Goal: Task Accomplishment & Management: Manage account settings

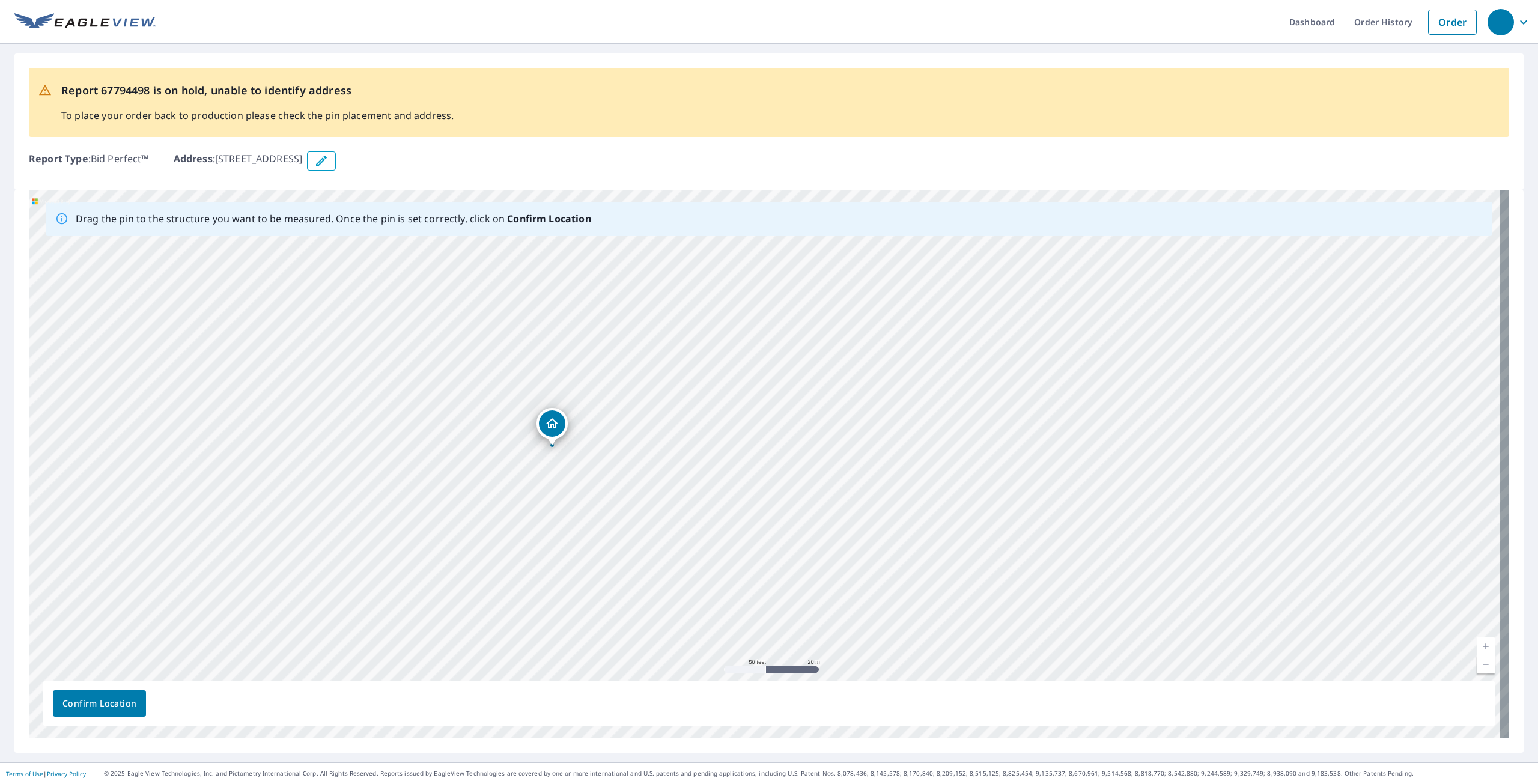
drag, startPoint x: 609, startPoint y: 560, endPoint x: 595, endPoint y: 357, distance: 203.5
click at [595, 357] on div "[STREET_ADDRESS]" at bounding box center [769, 464] width 1480 height 548
drag, startPoint x: 620, startPoint y: 354, endPoint x: 648, endPoint y: 445, distance: 95.2
click at [648, 445] on div "[STREET_ADDRESS]" at bounding box center [769, 464] width 1480 height 548
click at [644, 397] on div "[STREET_ADDRESS]" at bounding box center [769, 464] width 1480 height 548
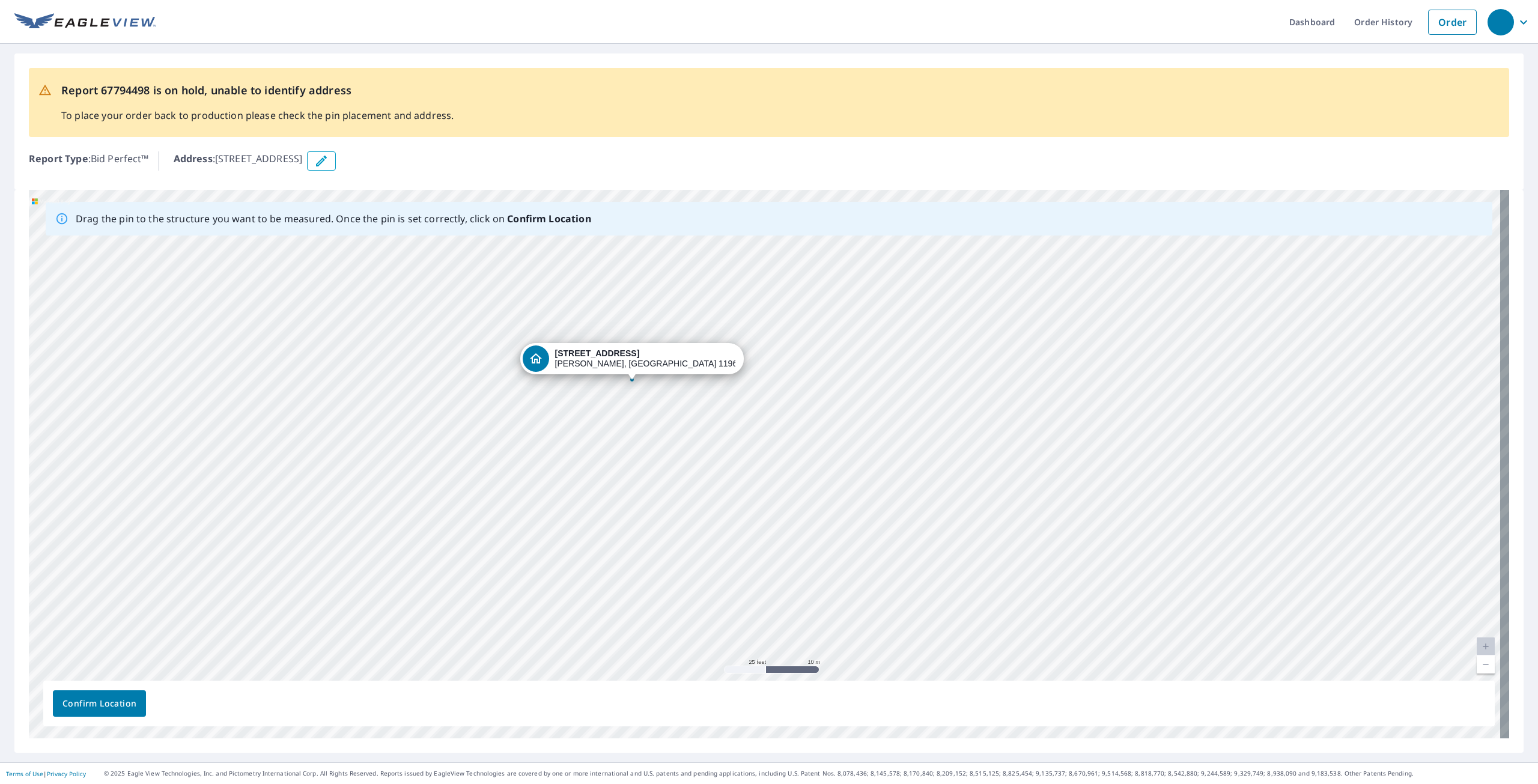
drag, startPoint x: 862, startPoint y: 419, endPoint x: 716, endPoint y: 334, distance: 168.9
click at [719, 330] on div "[STREET_ADDRESS]" at bounding box center [769, 464] width 1480 height 548
drag, startPoint x: 674, startPoint y: 408, endPoint x: 640, endPoint y: 337, distance: 78.7
click at [640, 337] on div "[STREET_ADDRESS]" at bounding box center [769, 464] width 1480 height 548
drag, startPoint x: 623, startPoint y: 377, endPoint x: 567, endPoint y: 452, distance: 93.6
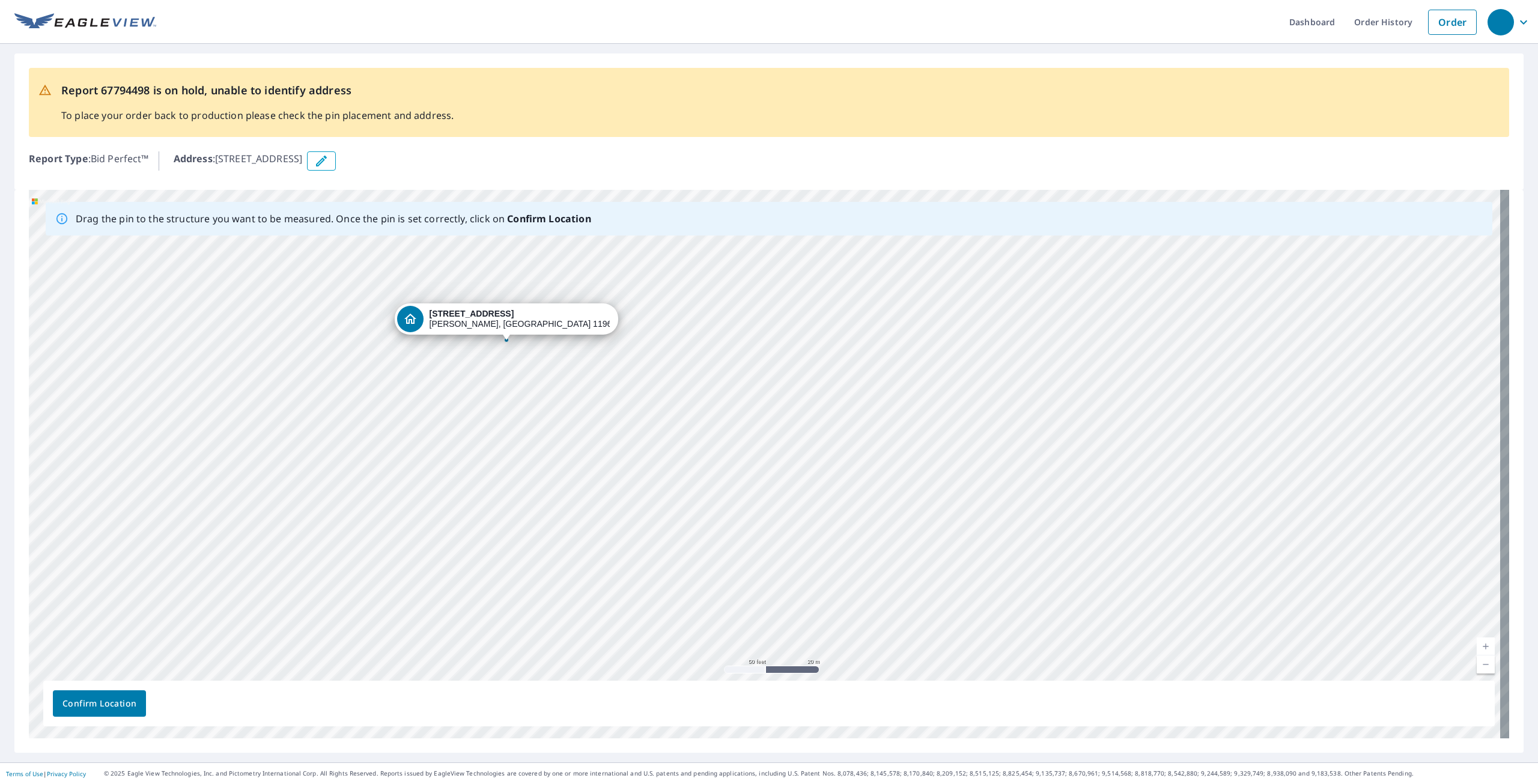
click at [567, 452] on div "[STREET_ADDRESS]" at bounding box center [769, 464] width 1480 height 548
click at [573, 427] on div "[STREET_ADDRESS]" at bounding box center [769, 464] width 1480 height 548
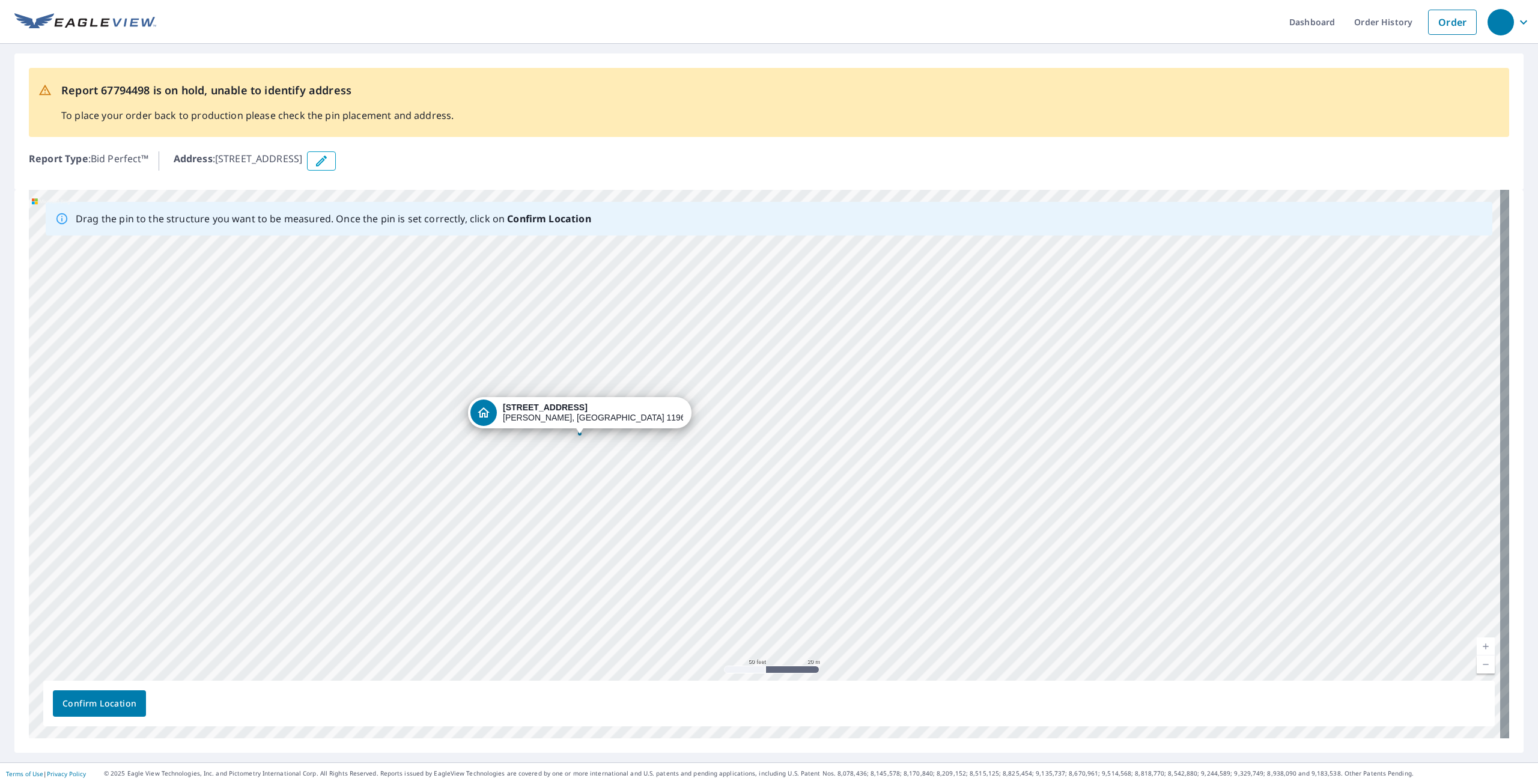
drag, startPoint x: 502, startPoint y: 301, endPoint x: 581, endPoint y: 403, distance: 129.0
click at [754, 451] on div "[STREET_ADDRESS]" at bounding box center [769, 464] width 1480 height 548
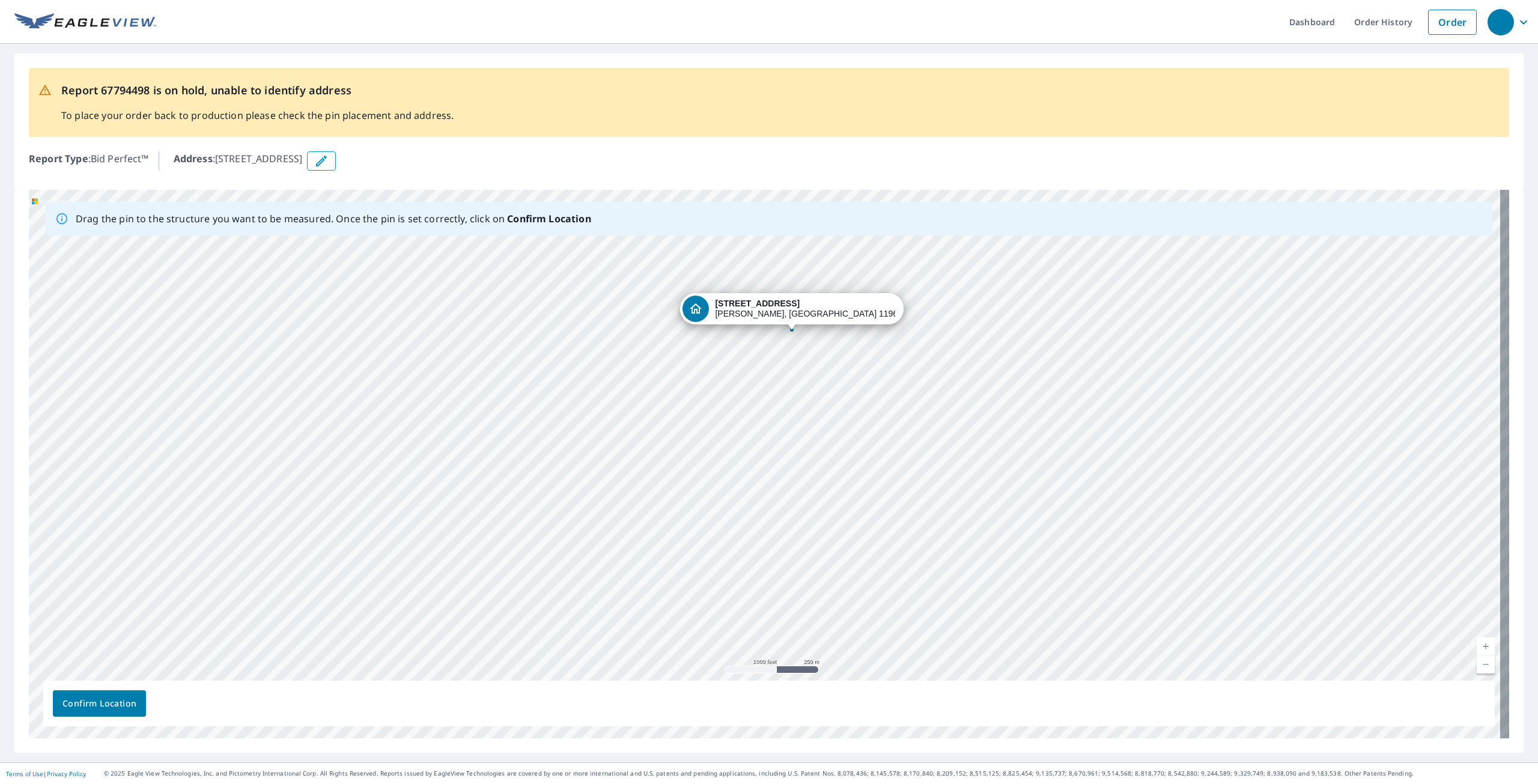
click at [391, 165] on div "Address : [STREET_ADDRESS]" at bounding box center [841, 161] width 1336 height 19
click at [328, 164] on icon "button" at bounding box center [321, 161] width 14 height 14
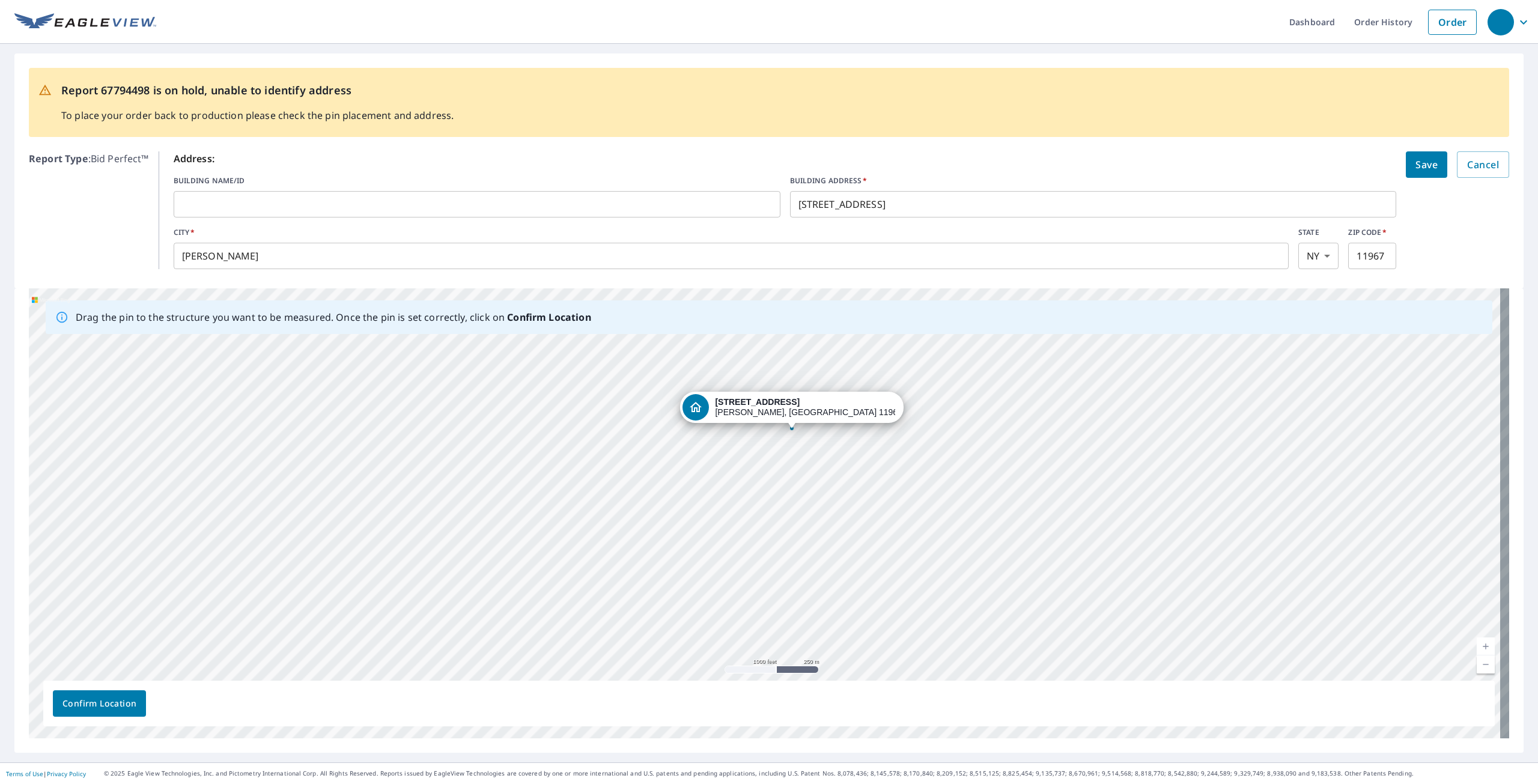
click at [799, 205] on input "[STREET_ADDRESS]" at bounding box center [1093, 204] width 607 height 33
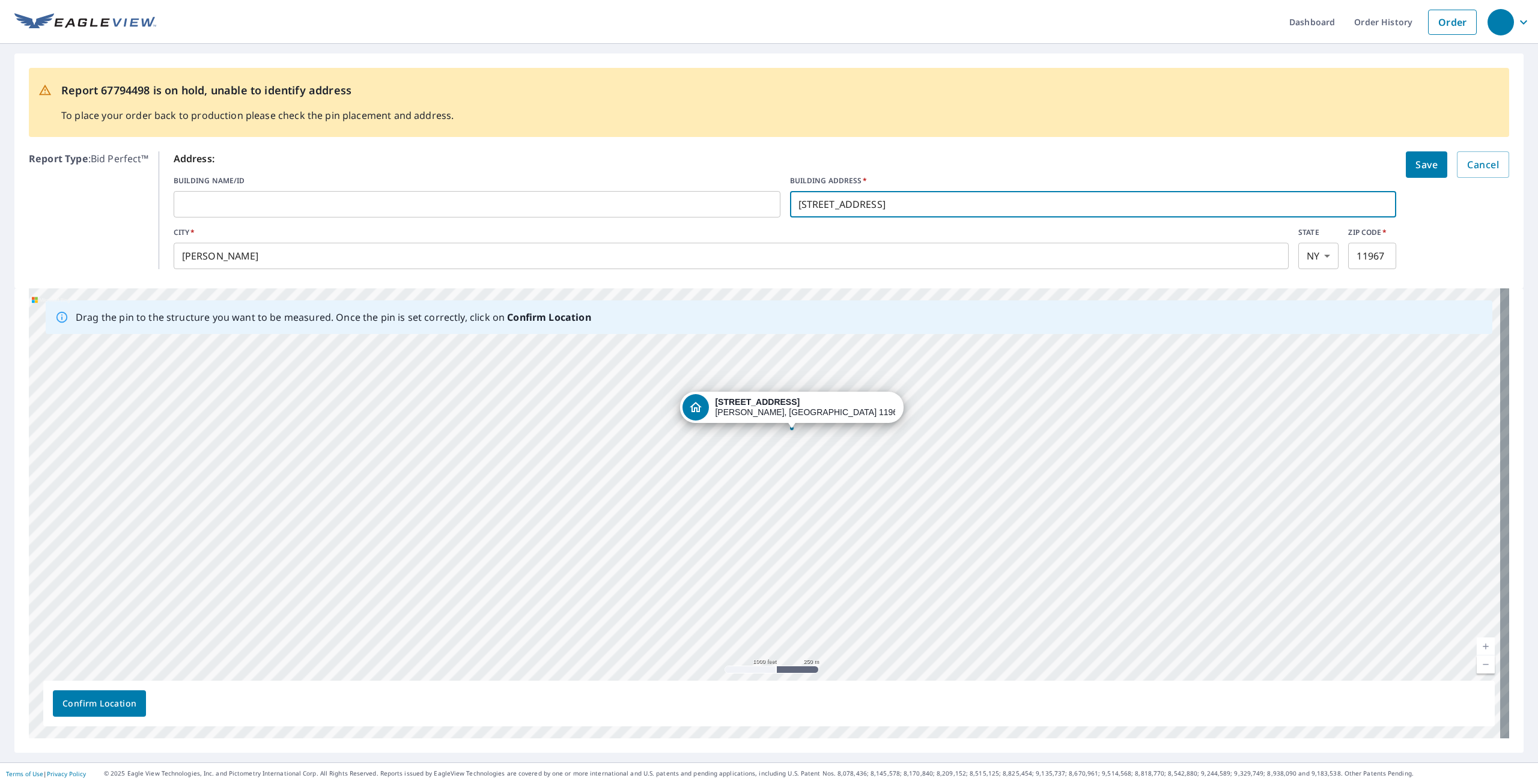
type input "[STREET_ADDRESS]"
click at [1415, 170] on span "Save" at bounding box center [1426, 165] width 22 height 17
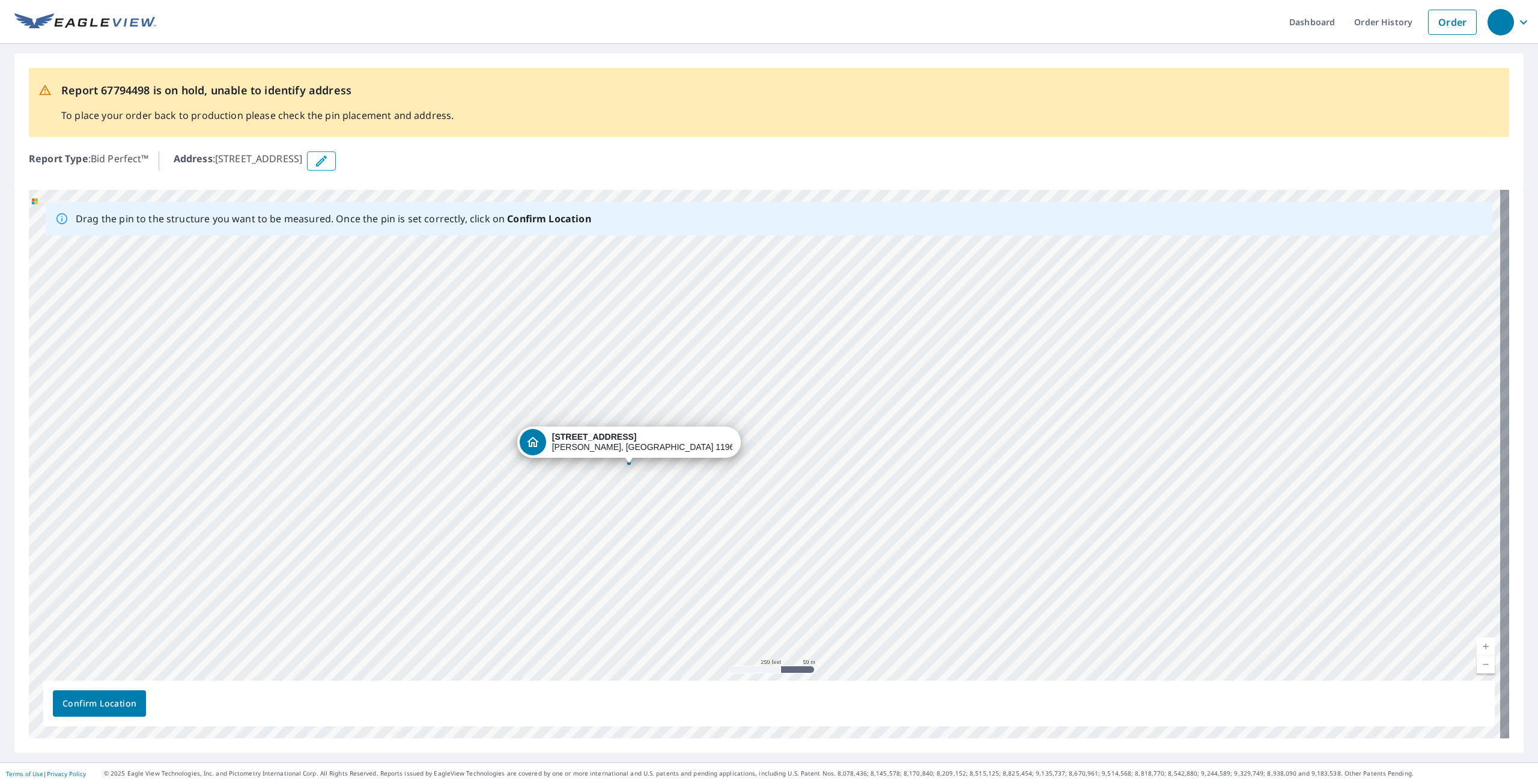
drag, startPoint x: 633, startPoint y: 491, endPoint x: 650, endPoint y: 284, distance: 207.7
click at [650, 284] on div "[STREET_ADDRESS]" at bounding box center [769, 464] width 1480 height 548
click at [110, 713] on button "Confirm Location" at bounding box center [99, 703] width 93 height 26
